Goal: Task Accomplishment & Management: Manage account settings

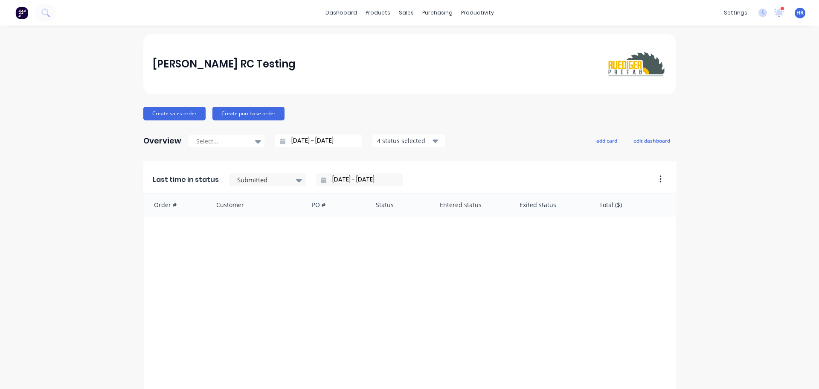
click at [796, 11] on span "HR" at bounding box center [799, 13] width 7 height 8
click at [724, 106] on div "Sign out" at bounding box center [727, 107] width 23 height 8
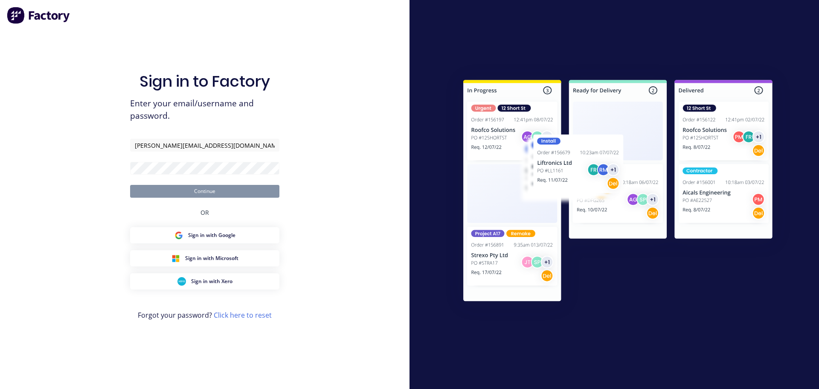
type input "[PERSON_NAME][EMAIL_ADDRESS][DOMAIN_NAME]"
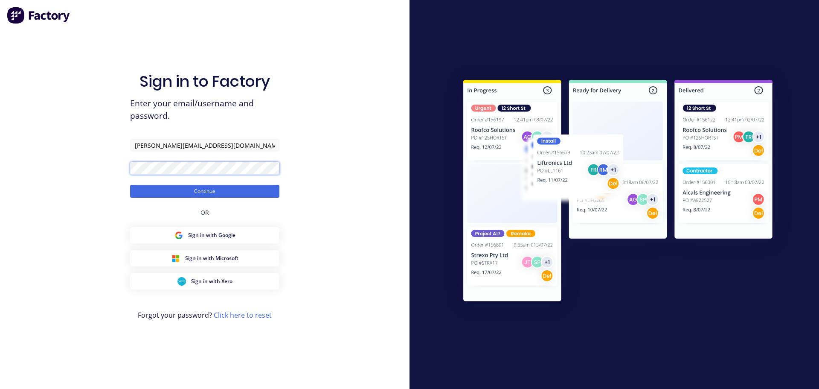
click at [130, 185] on button "Continue" at bounding box center [204, 191] width 149 height 13
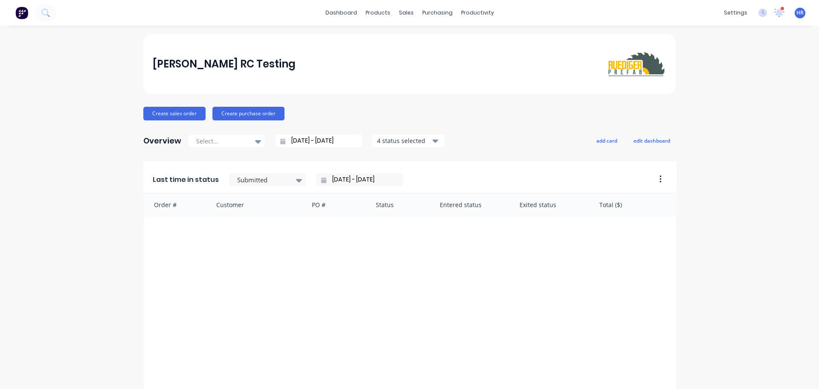
click at [796, 19] on div "settings 2 new notifications Mark all as read Harry mentioned you in a message …" at bounding box center [769, 12] width 99 height 13
click at [796, 15] on span "HR" at bounding box center [799, 13] width 7 height 8
click at [776, 14] on icon at bounding box center [780, 12] width 8 height 7
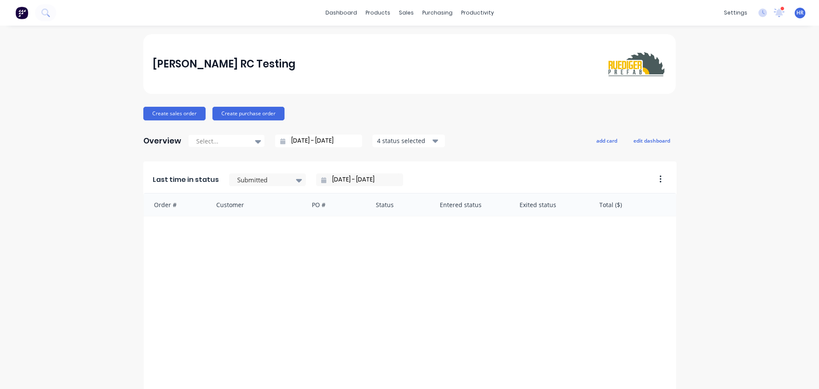
click at [796, 15] on span "HR" at bounding box center [799, 13] width 7 height 8
click at [726, 104] on div "Sign out" at bounding box center [727, 107] width 23 height 8
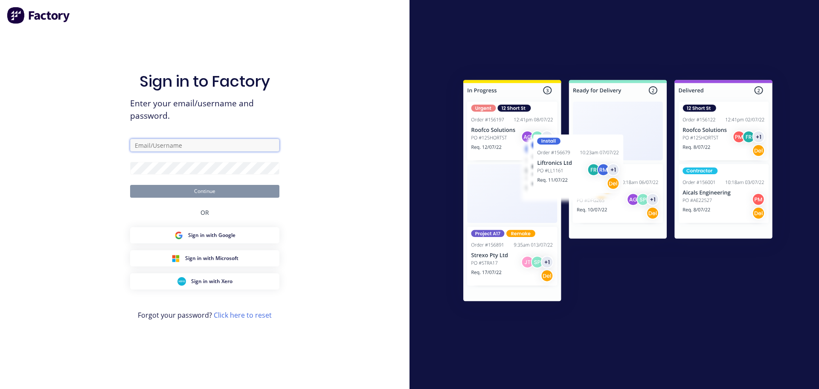
click at [199, 146] on input "text" at bounding box center [204, 145] width 149 height 13
type input "[PERSON_NAME][EMAIL_ADDRESS][DOMAIN_NAME]"
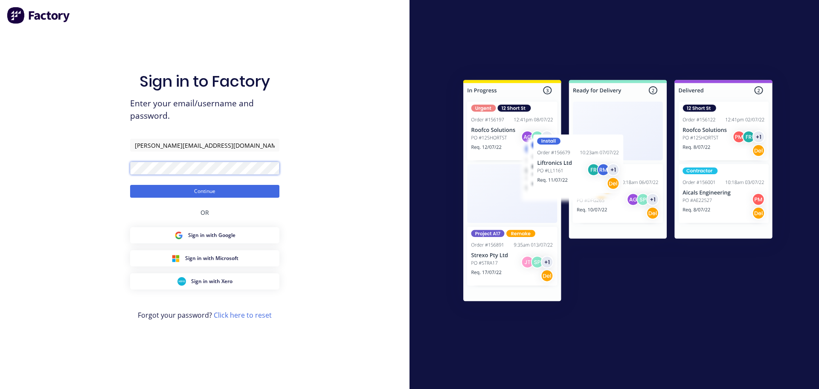
click at [130, 185] on button "Continue" at bounding box center [204, 191] width 149 height 13
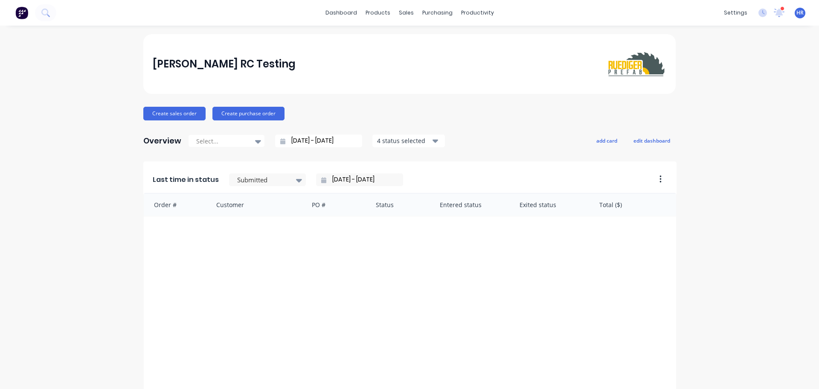
click at [796, 9] on span "HR" at bounding box center [799, 13] width 7 height 8
click at [717, 110] on div "Sign out" at bounding box center [727, 107] width 23 height 8
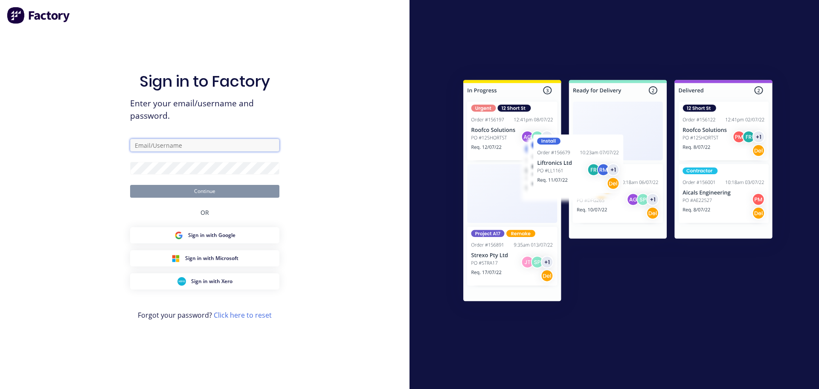
click at [226, 145] on input "text" at bounding box center [204, 145] width 149 height 13
type input "[PERSON_NAME][EMAIL_ADDRESS][DOMAIN_NAME]"
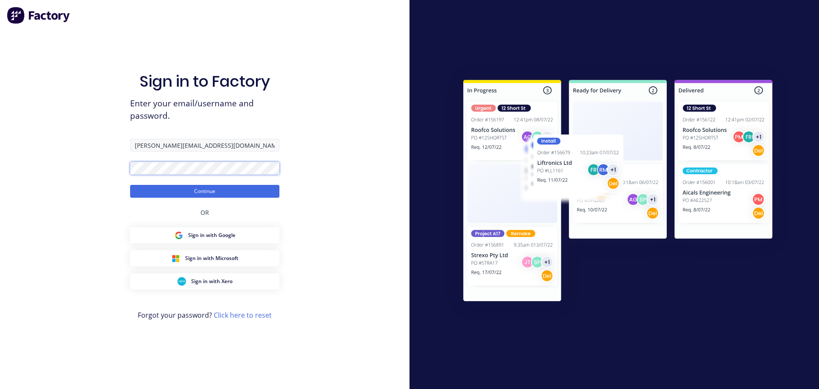
click at [130, 185] on button "Continue" at bounding box center [204, 191] width 149 height 13
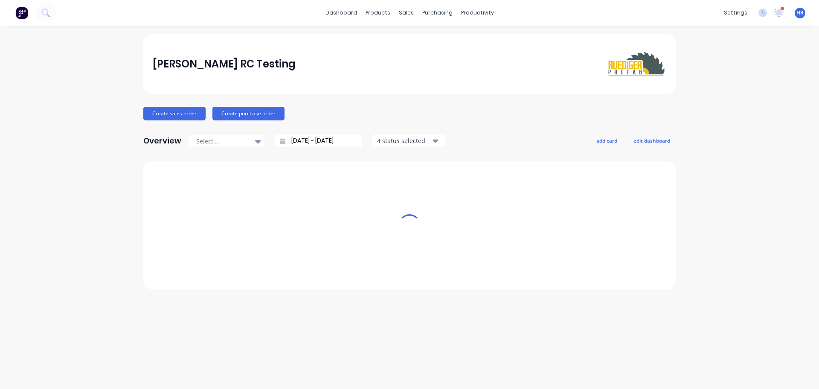
click at [804, 12] on div "HR Harry RC Testing Harry RC Administrator Profile Sign out" at bounding box center [800, 13] width 11 height 11
click at [796, 15] on div "HR Harry RC Testing Harry RC Administrator Profile Sign out" at bounding box center [800, 13] width 11 height 11
click at [799, 9] on span "HR" at bounding box center [799, 13] width 7 height 8
click at [726, 107] on div "Sign out" at bounding box center [727, 107] width 23 height 8
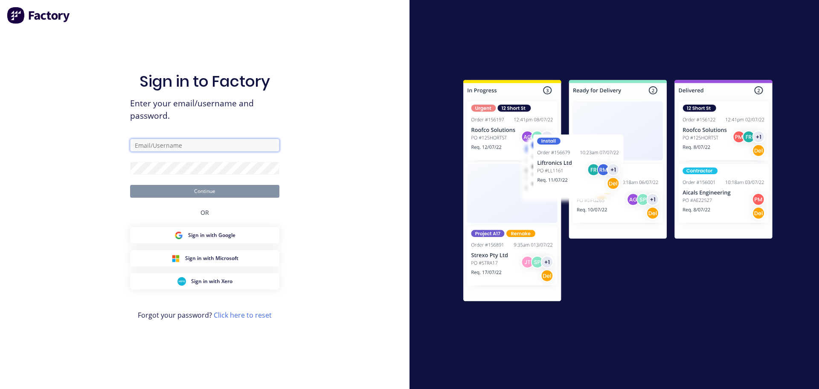
click at [205, 147] on input "text" at bounding box center [204, 145] width 149 height 13
type input "[PERSON_NAME][EMAIL_ADDRESS][DOMAIN_NAME]"
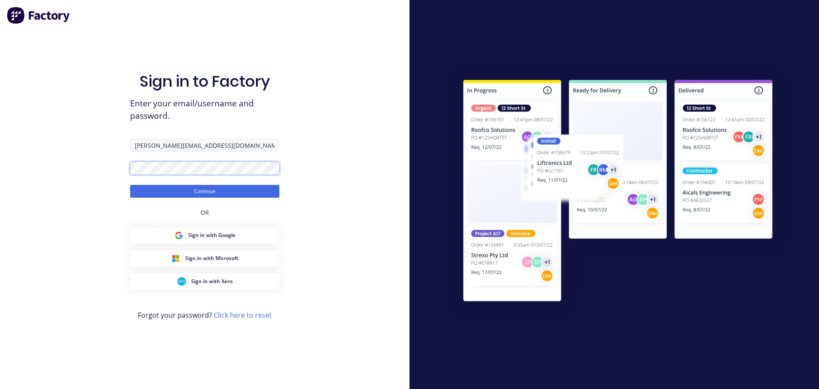
click at [130, 185] on button "Continue" at bounding box center [204, 191] width 149 height 13
